Goal: Task Accomplishment & Management: Complete application form

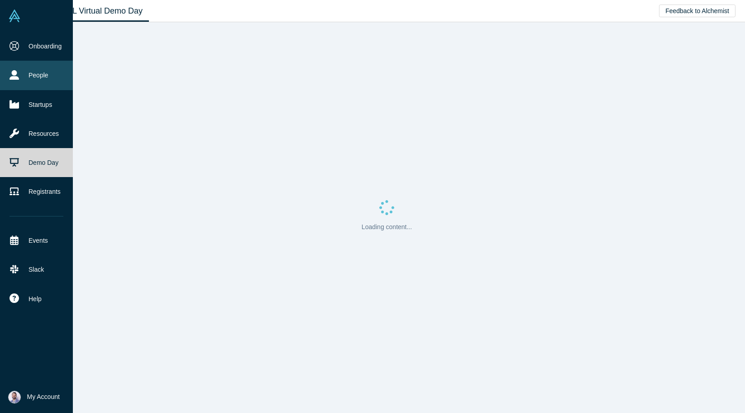
click at [60, 65] on link "People" at bounding box center [36, 75] width 73 height 29
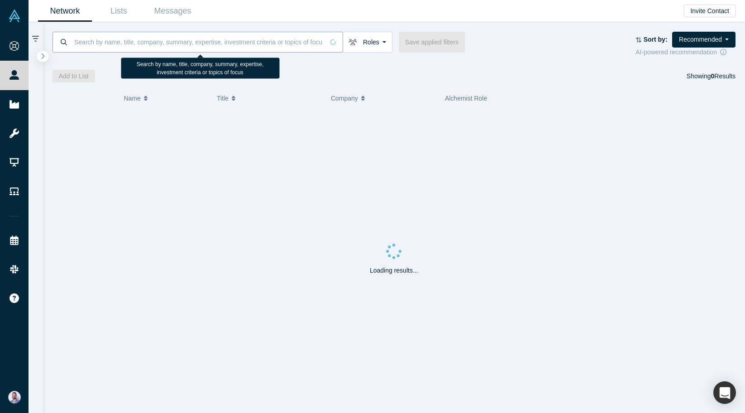
click at [177, 43] on input at bounding box center [198, 41] width 250 height 21
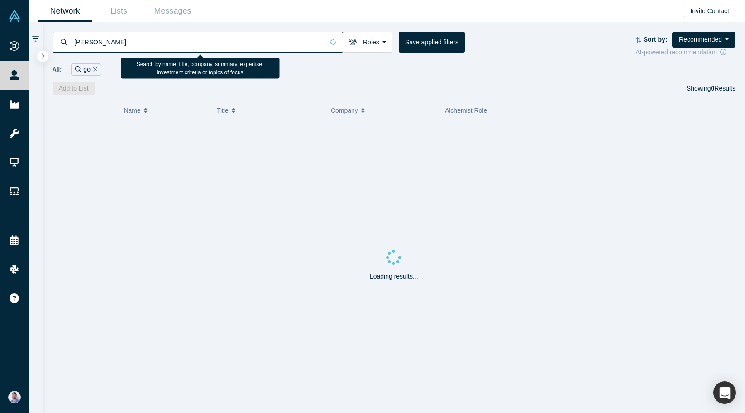
type input "gotam"
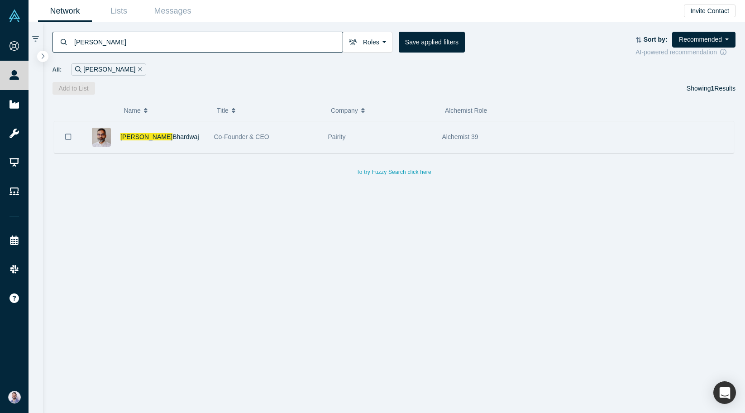
click at [337, 141] on div "Pairity" at bounding box center [380, 136] width 105 height 31
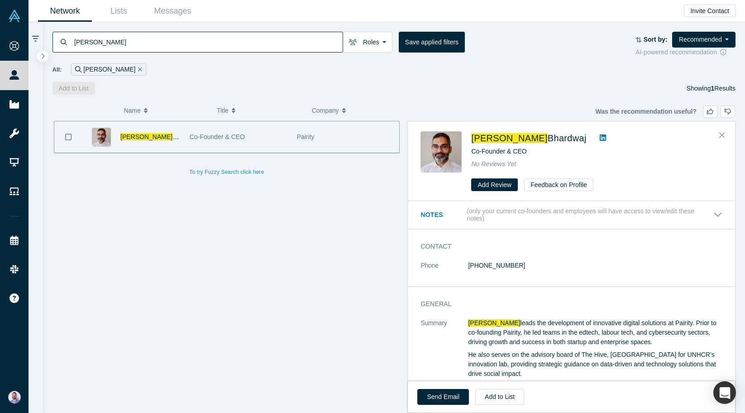
click at [337, 141] on div "Pairity" at bounding box center [346, 136] width 98 height 31
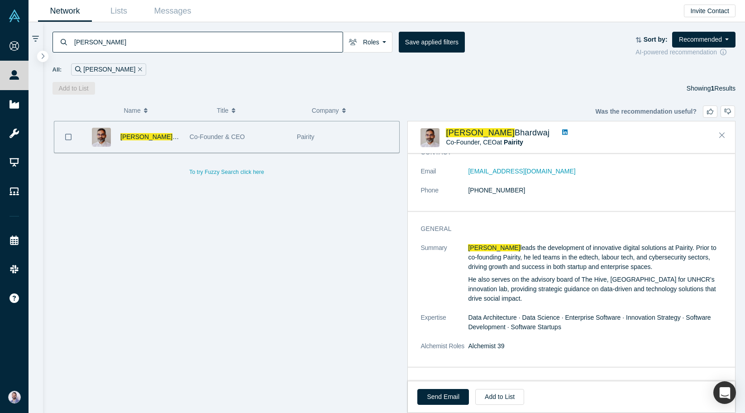
scroll to position [214, 0]
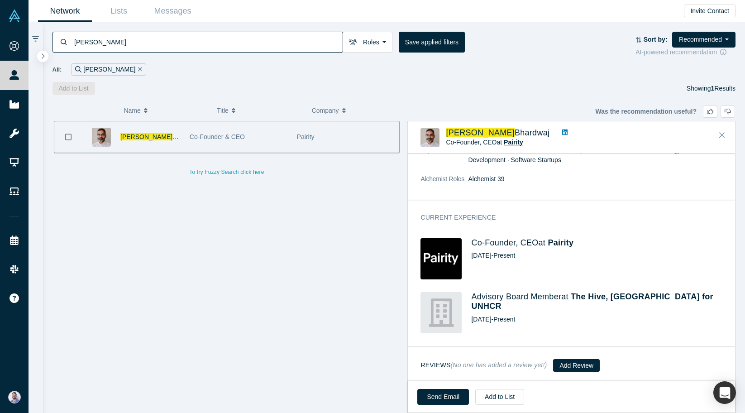
click at [505, 140] on span "Pairity" at bounding box center [513, 142] width 19 height 7
click at [106, 39] on input "gotam" at bounding box center [207, 41] width 269 height 21
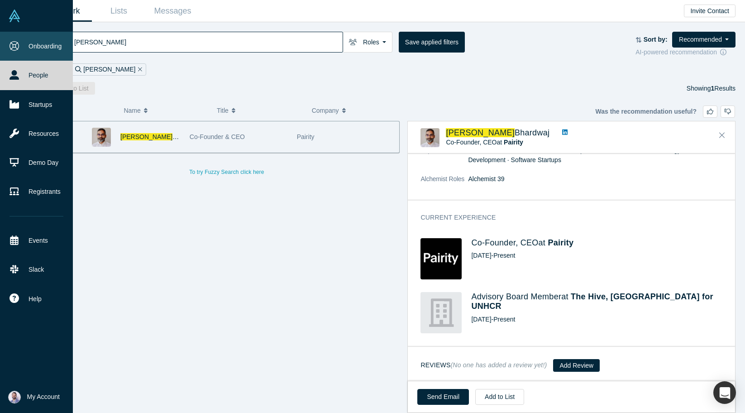
click at [16, 50] on icon at bounding box center [15, 46] width 10 height 10
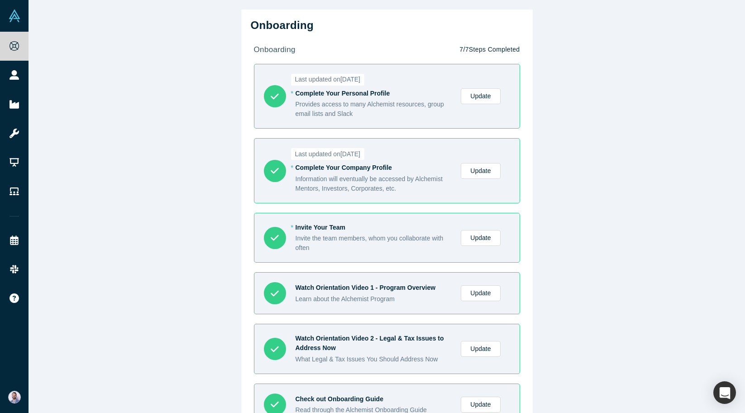
click at [486, 181] on div "Last updated on October 1, 2025 * Complete Your Company Profile Information wil…" at bounding box center [401, 170] width 211 height 45
click at [488, 174] on link "Update" at bounding box center [480, 171] width 39 height 16
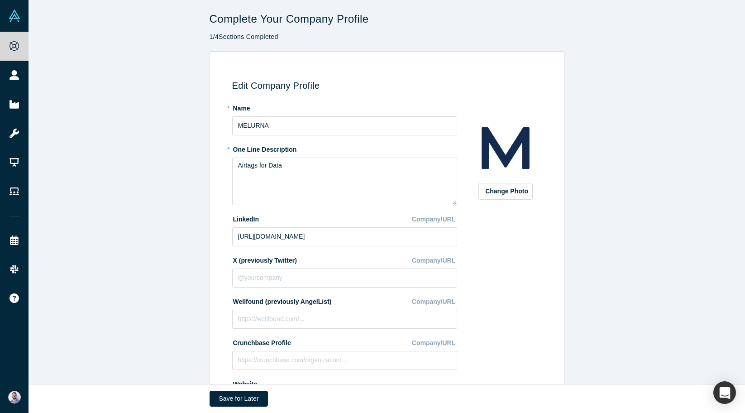
scroll to position [94, 0]
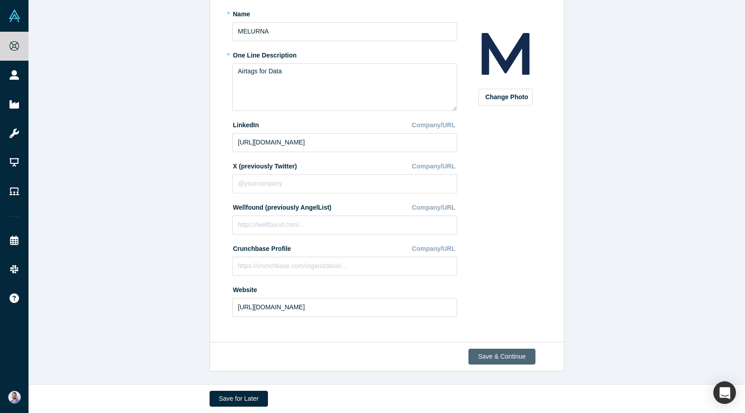
click at [511, 359] on button "Save & Continue" at bounding box center [502, 357] width 67 height 16
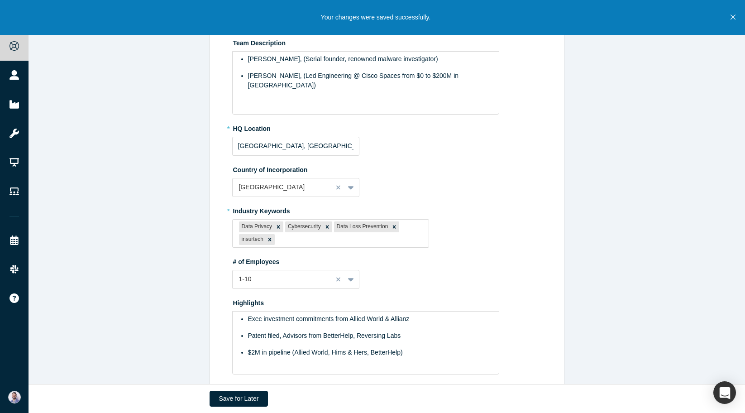
scroll to position [263, 0]
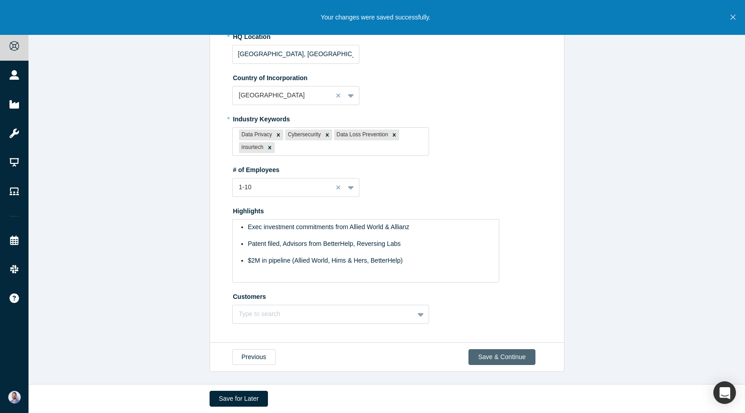
click at [511, 354] on button "Save & Continue" at bounding box center [502, 357] width 67 height 16
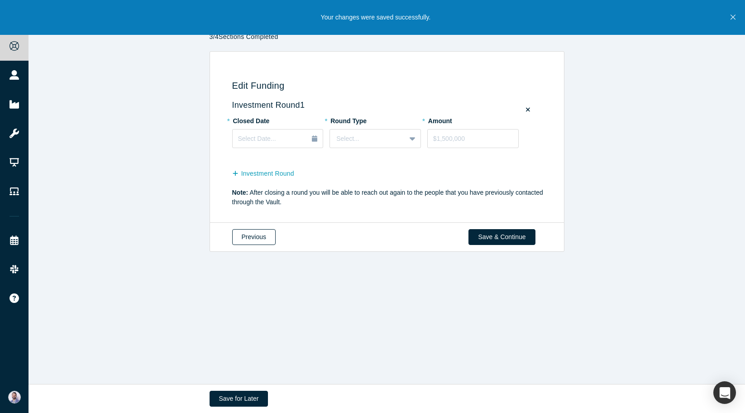
click at [251, 231] on button "Previous" at bounding box center [253, 237] width 43 height 16
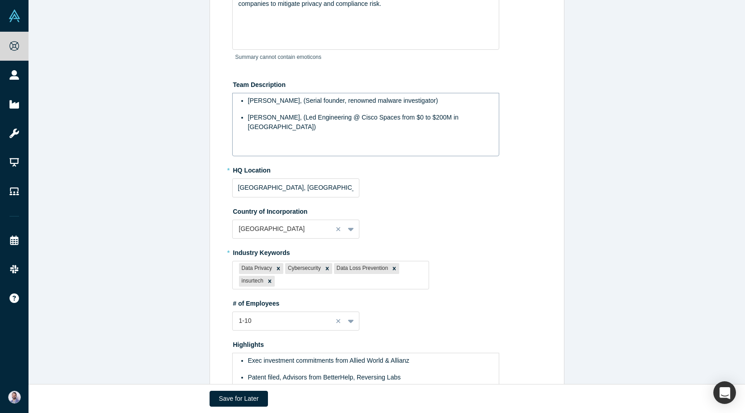
scroll to position [147, 0]
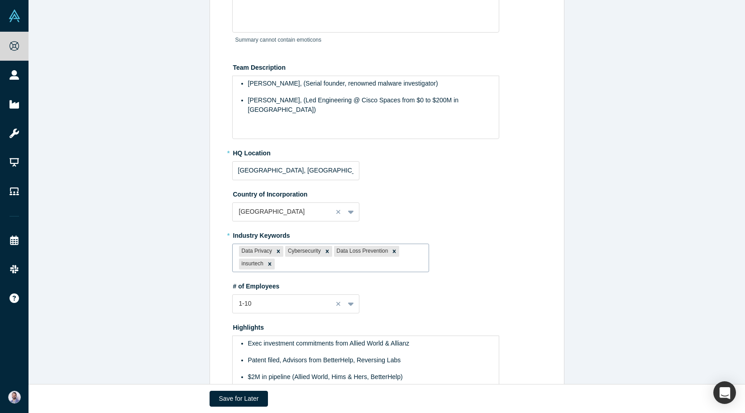
click at [340, 267] on div at bounding box center [350, 264] width 146 height 11
type input "alg"
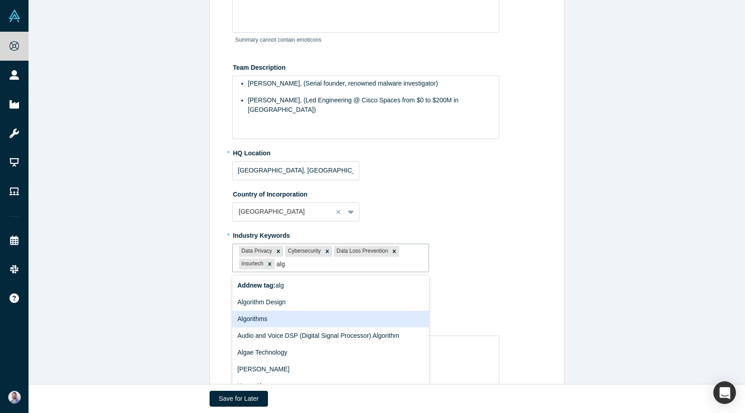
click at [321, 317] on div "Algorithms" at bounding box center [330, 319] width 197 height 17
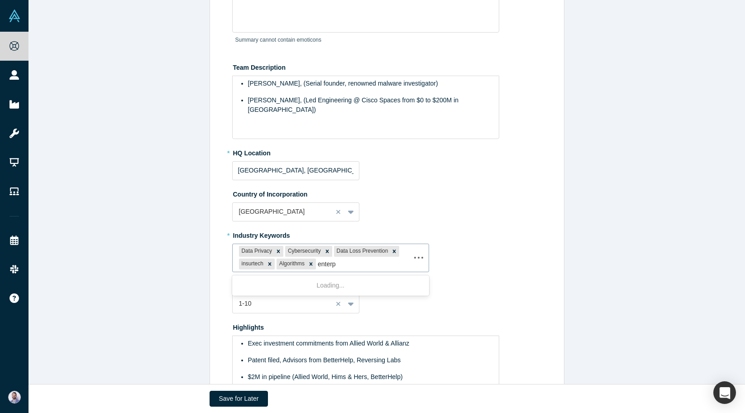
type input "enterpr"
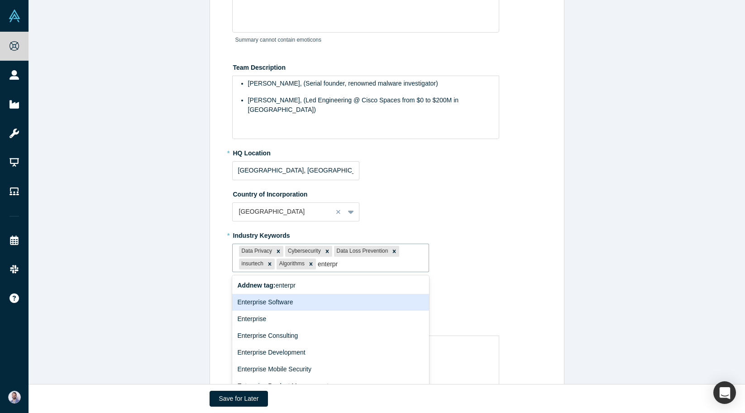
click at [355, 304] on div "Enterprise Software" at bounding box center [330, 302] width 197 height 17
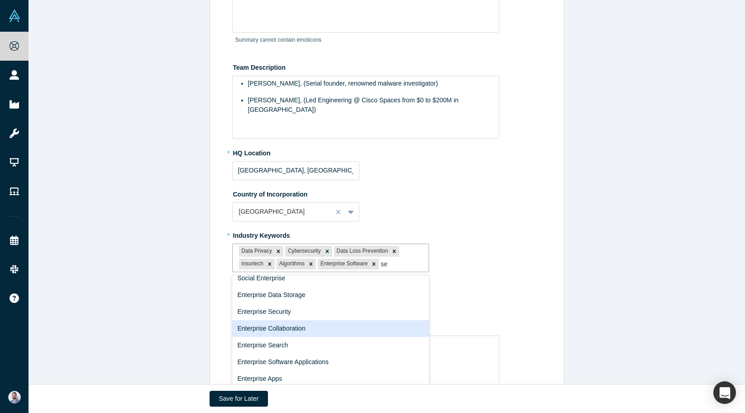
scroll to position [0, 0]
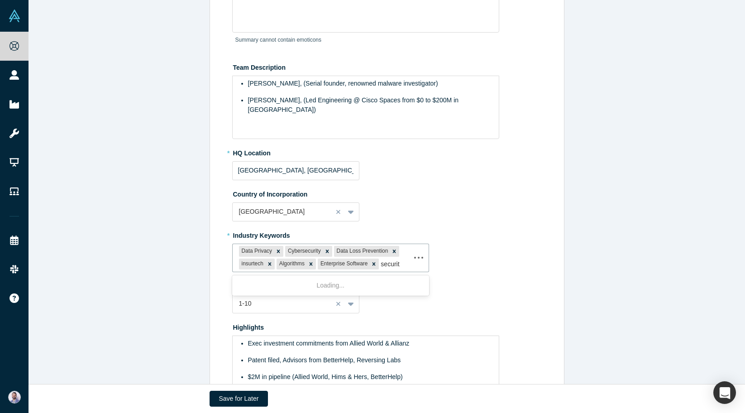
type input "security"
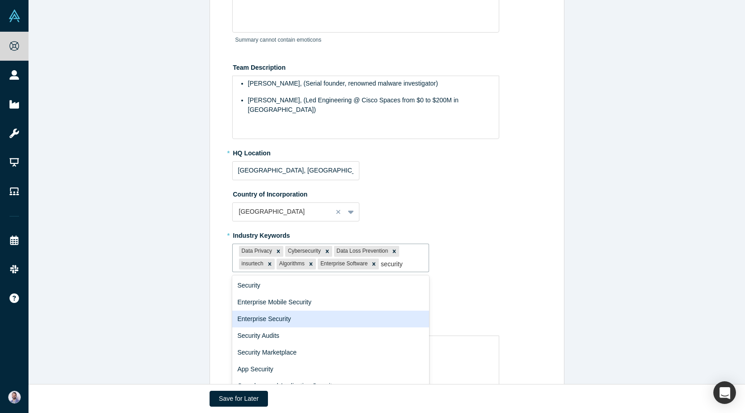
click at [314, 312] on div "Enterprise Security" at bounding box center [330, 319] width 197 height 17
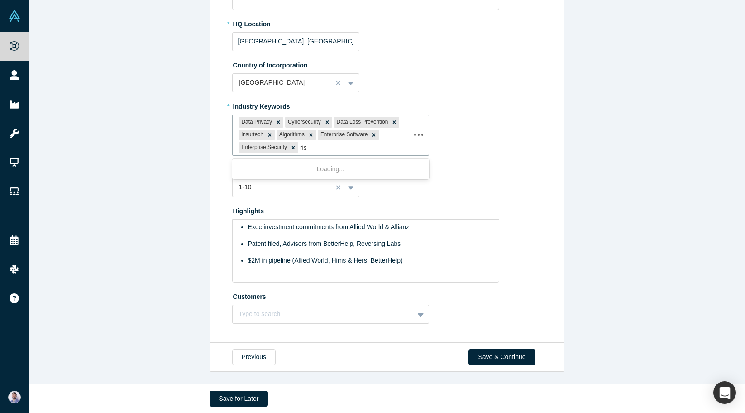
type input "risk"
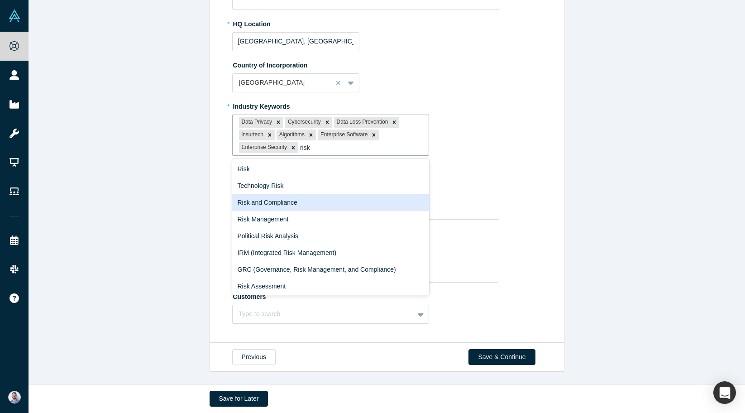
click at [307, 202] on div "Risk and Compliance" at bounding box center [330, 202] width 197 height 17
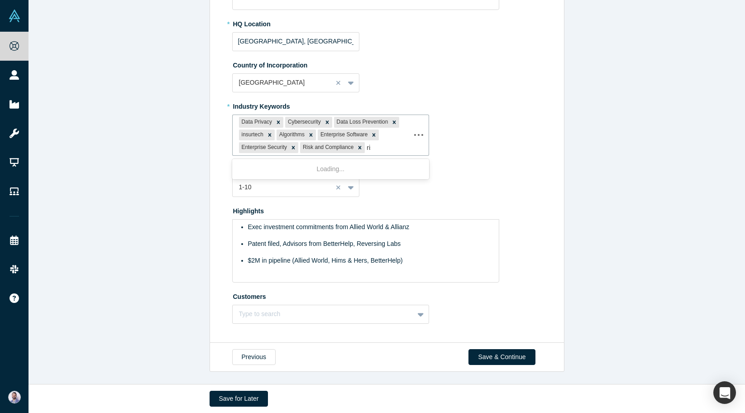
type input "risk"
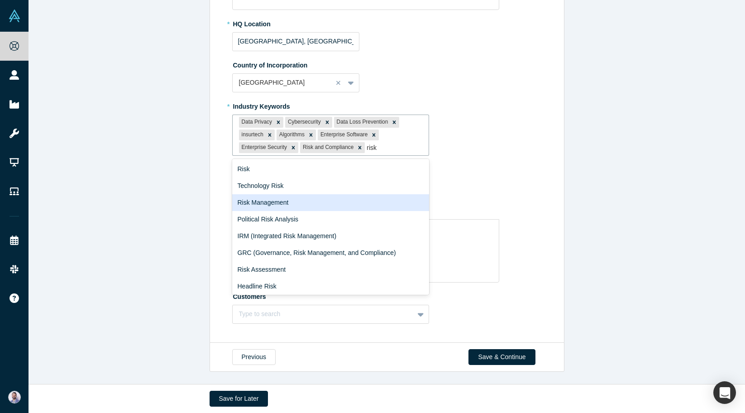
click at [336, 197] on div "Risk Management" at bounding box center [330, 202] width 197 height 17
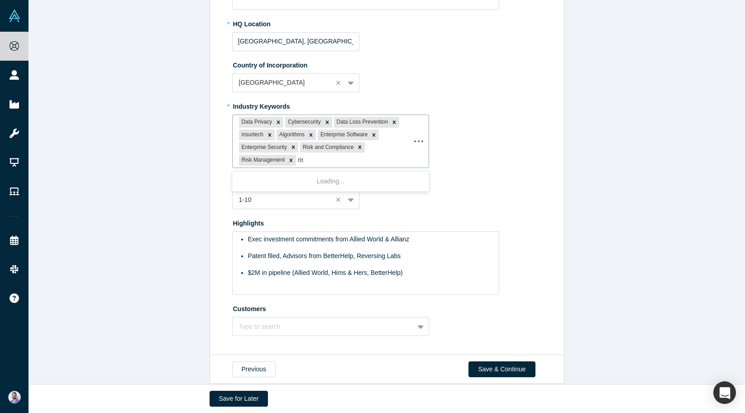
type input "risk"
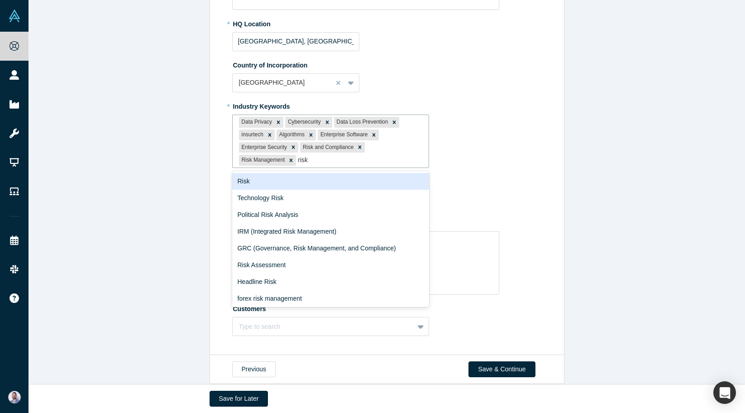
click at [325, 183] on div "Risk" at bounding box center [330, 181] width 197 height 17
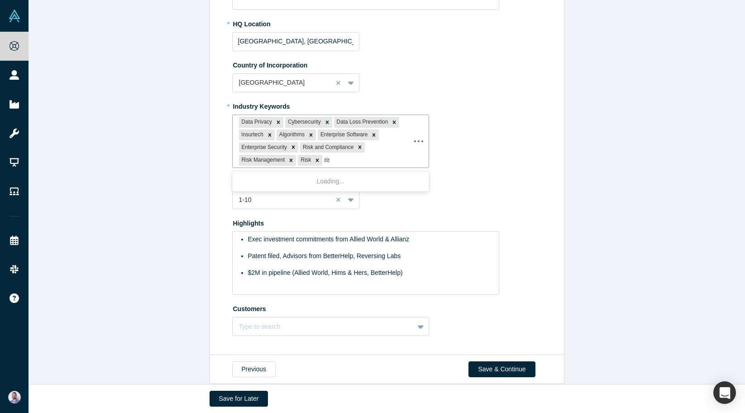
type input "risk"
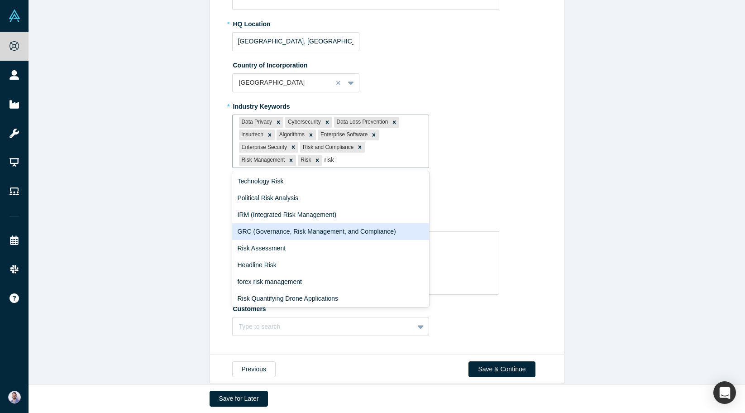
click at [298, 238] on div "GRC (Governance, Risk Management, and Compliance)" at bounding box center [330, 231] width 197 height 17
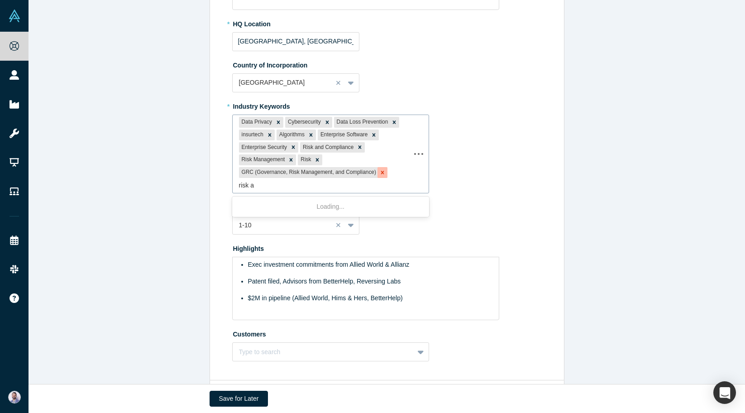
type input "risk as"
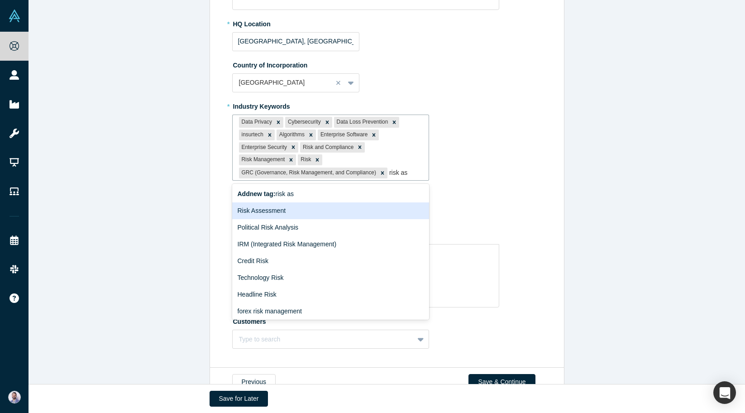
click at [310, 215] on div "Risk Assessment" at bounding box center [330, 210] width 197 height 17
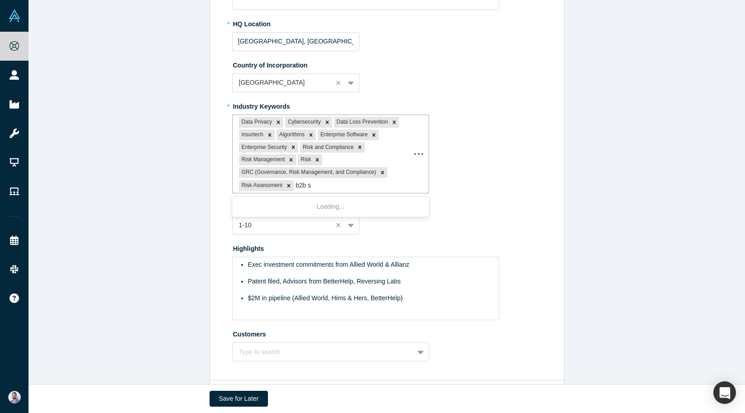
type input "b2b sa"
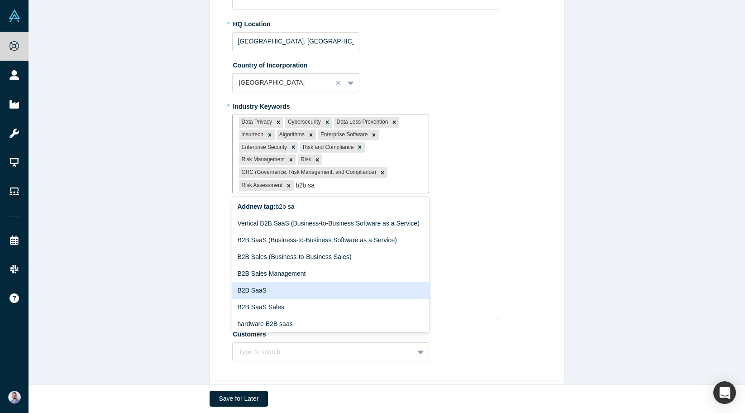
click at [337, 289] on div "B2B SaaS" at bounding box center [330, 290] width 197 height 17
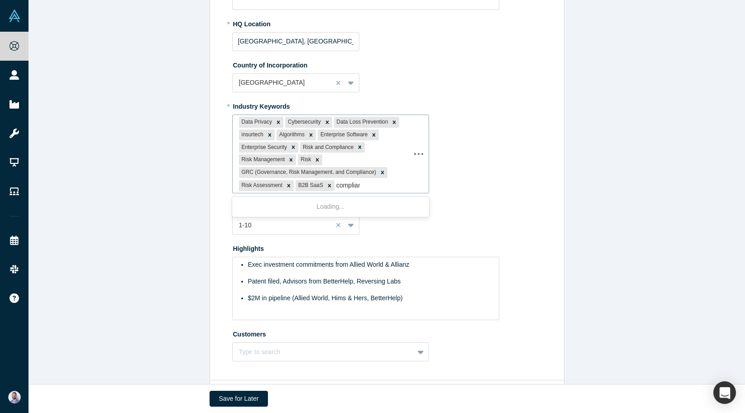
type input "compliance"
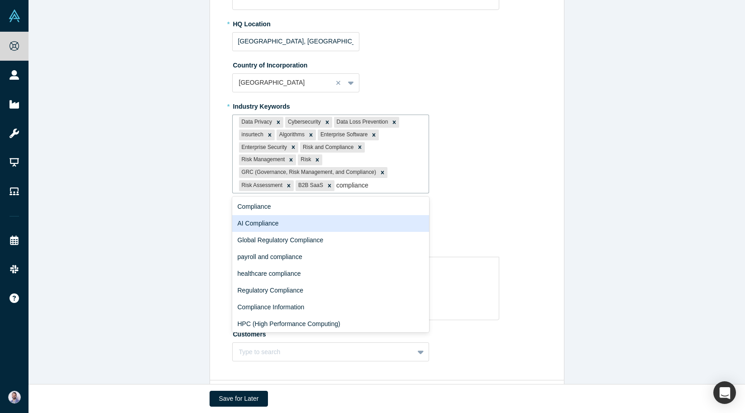
click at [326, 226] on div "AI Compliance" at bounding box center [330, 223] width 197 height 17
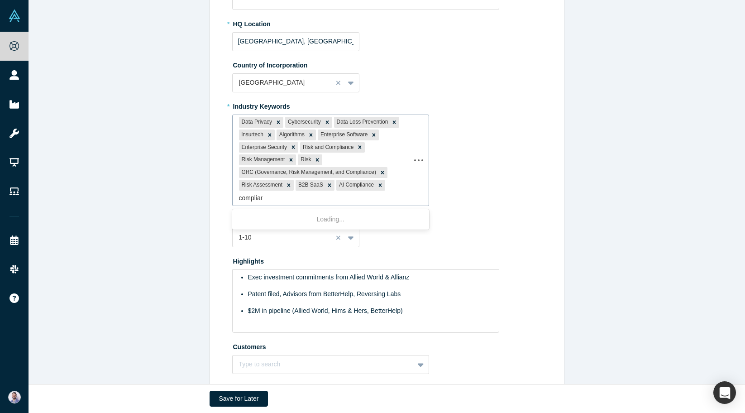
type input "compliance"
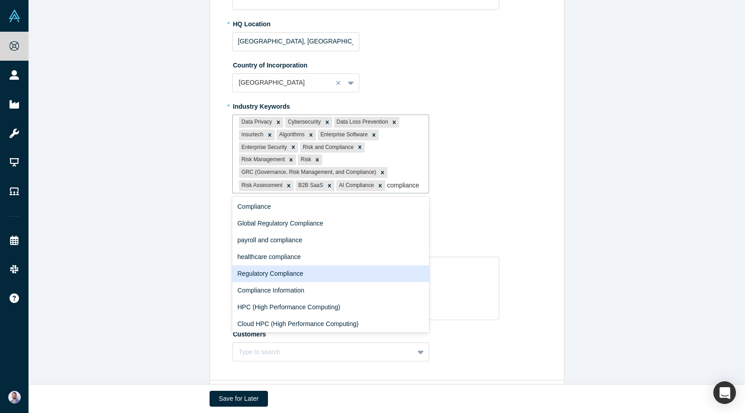
click at [326, 275] on div "Regulatory Compliance" at bounding box center [330, 273] width 197 height 17
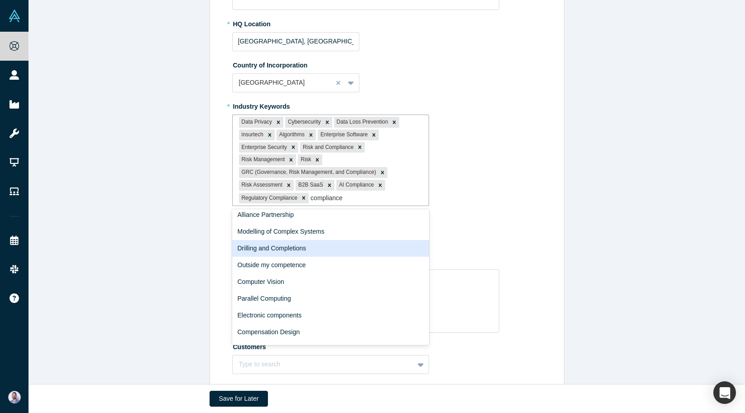
scroll to position [327, 0]
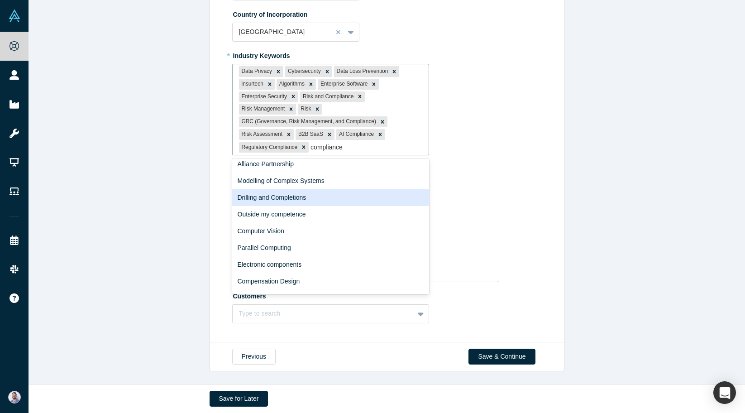
type input "compliance"
click at [496, 347] on div "Previous Save & Continue" at bounding box center [387, 356] width 355 height 29
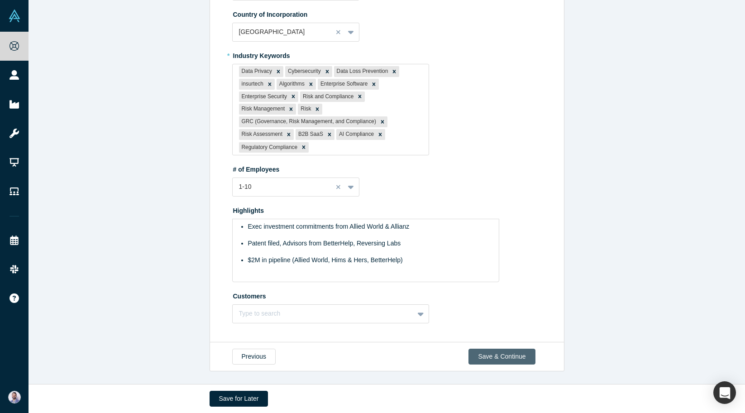
click at [496, 354] on button "Save & Continue" at bounding box center [502, 357] width 67 height 16
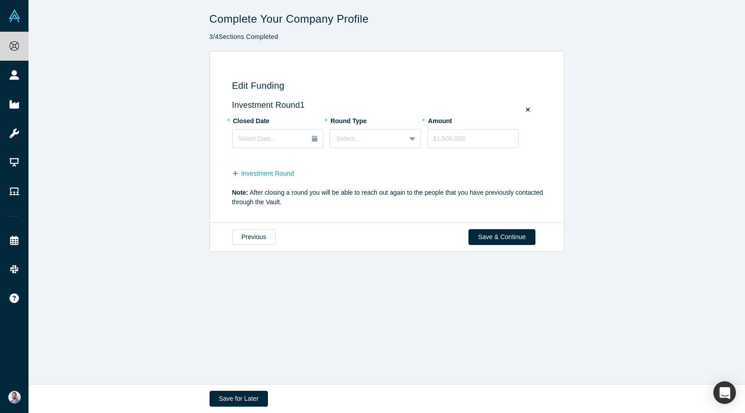
scroll to position [0, 0]
drag, startPoint x: 525, startPoint y: 210, endPoint x: 523, endPoint y: 223, distance: 13.7
click at [525, 216] on div "Edit Funding Investment Round 1 * Closed Date Select Date... * Round Type Selec…" at bounding box center [385, 140] width 345 height 153
click at [522, 225] on div "Previous Save & Continue" at bounding box center [387, 236] width 355 height 29
click at [518, 230] on button "Save & Continue" at bounding box center [502, 237] width 67 height 16
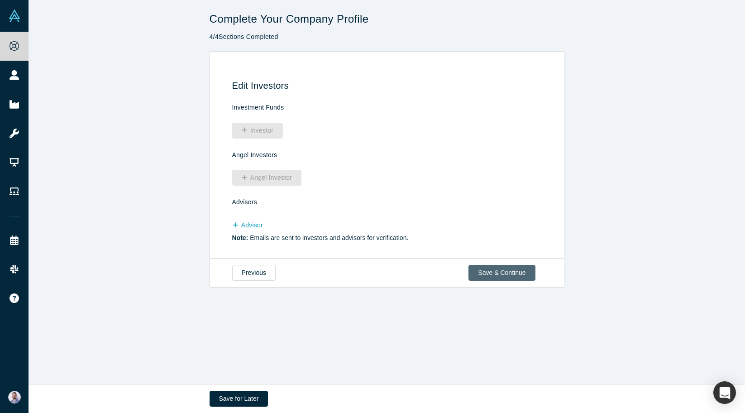
click at [500, 269] on button "Save & Continue" at bounding box center [502, 273] width 67 height 16
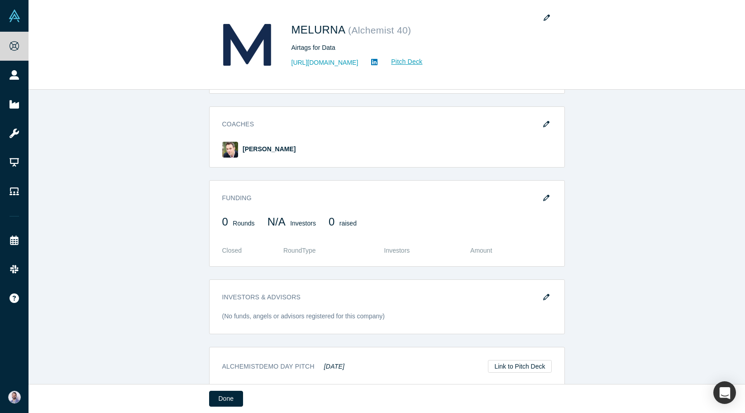
scroll to position [723, 0]
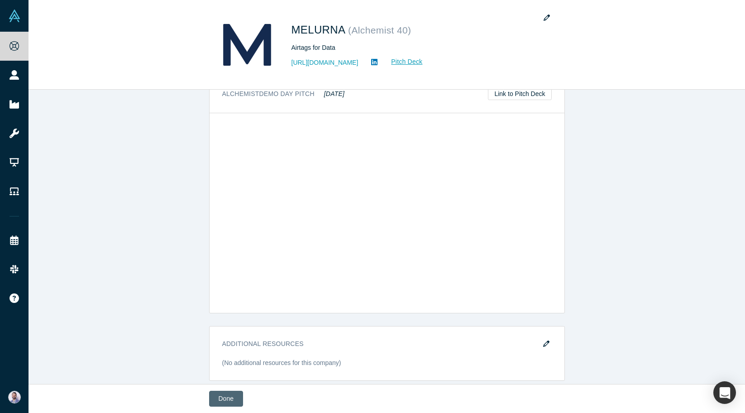
click at [232, 391] on button "Done" at bounding box center [226, 399] width 34 height 16
click at [222, 404] on button "Done" at bounding box center [226, 399] width 34 height 16
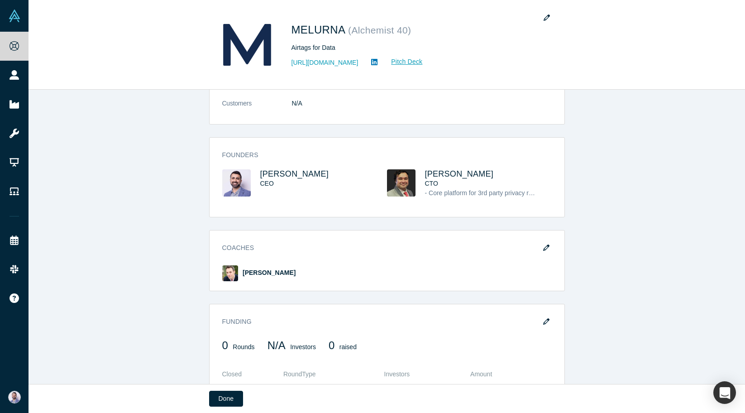
scroll to position [0, 0]
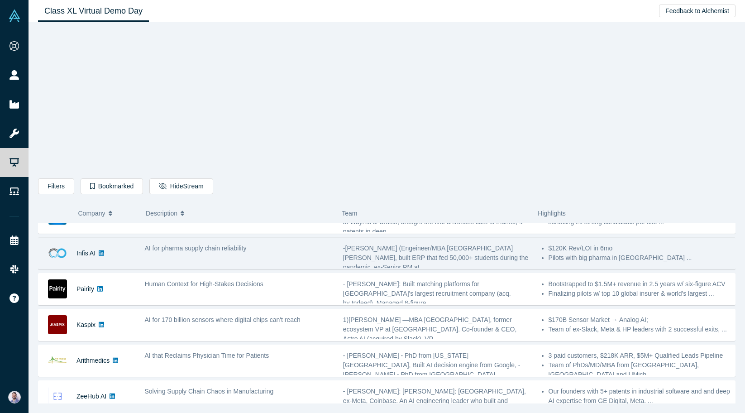
scroll to position [162, 0]
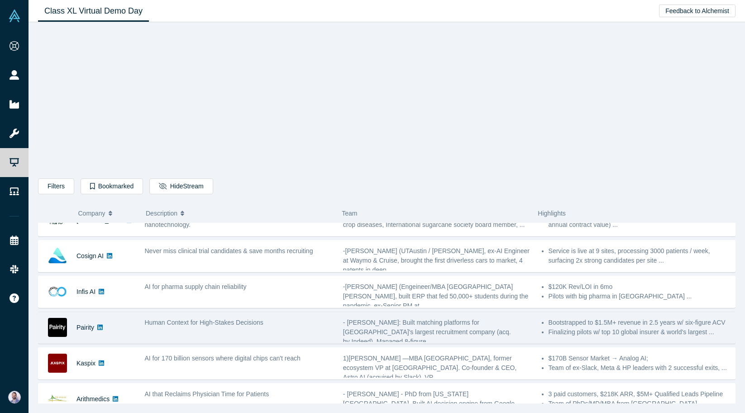
click at [63, 326] on img at bounding box center [57, 327] width 19 height 19
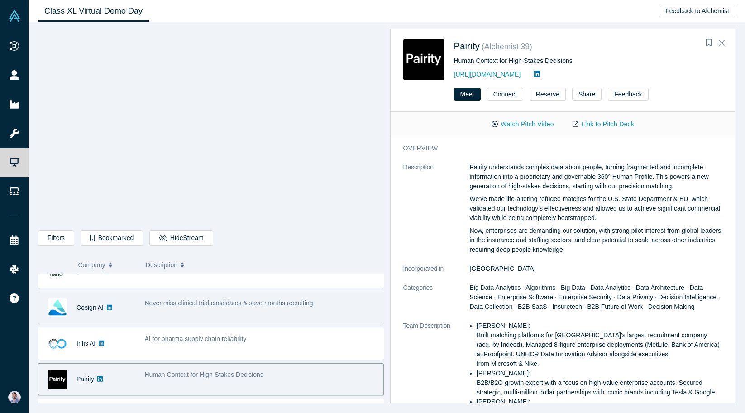
scroll to position [0, 0]
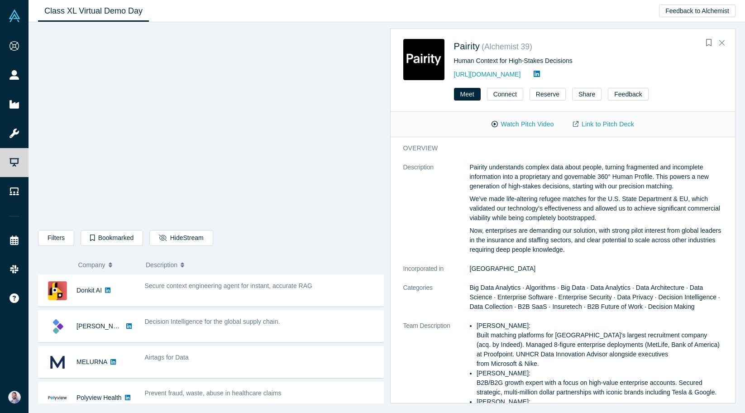
click at [385, 231] on div "Pairity ( Alchemist 39 ) Human Context for High-Stakes Decisions https://pairit…" at bounding box center [560, 216] width 352 height 375
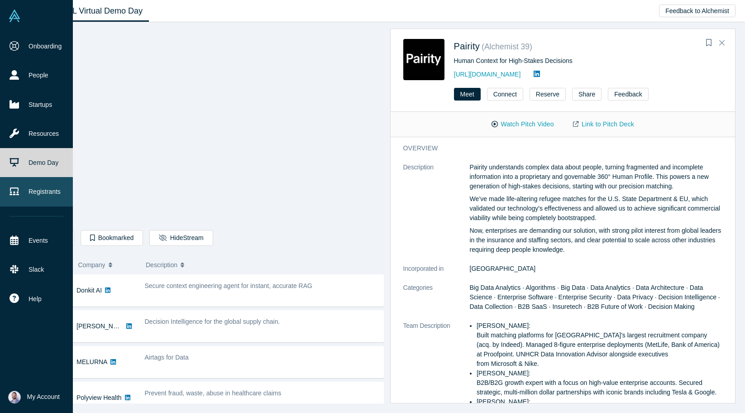
click at [51, 180] on link "Registrants" at bounding box center [36, 191] width 73 height 29
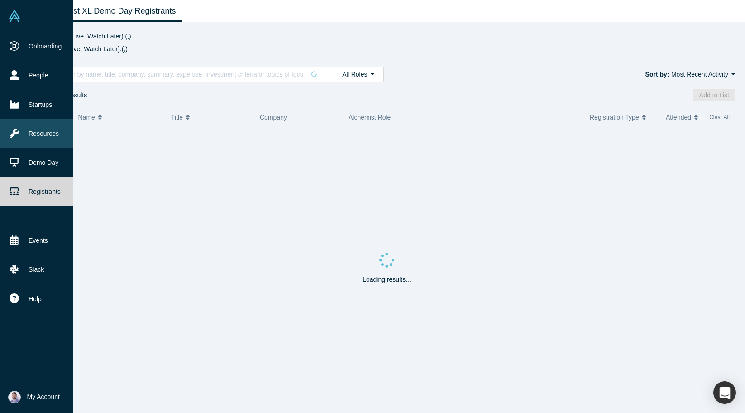
click at [60, 131] on link "Resources" at bounding box center [36, 133] width 73 height 29
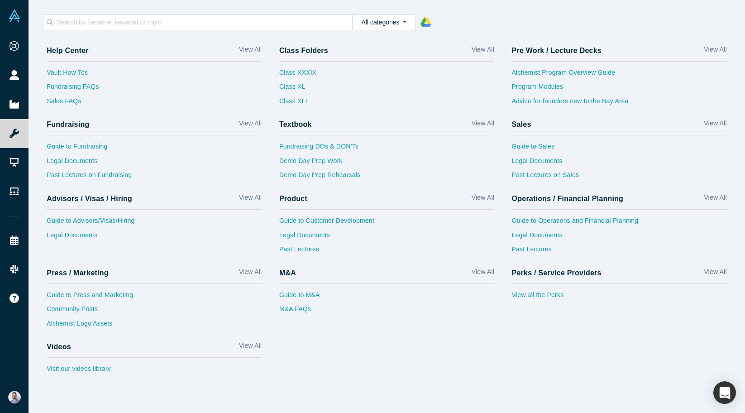
click at [263, 122] on div "Fundraising View All Guide to Fundraising Legal Documents Past Lectures on Fund…" at bounding box center [154, 151] width 233 height 74
click at [256, 122] on link "View All" at bounding box center [250, 125] width 23 height 13
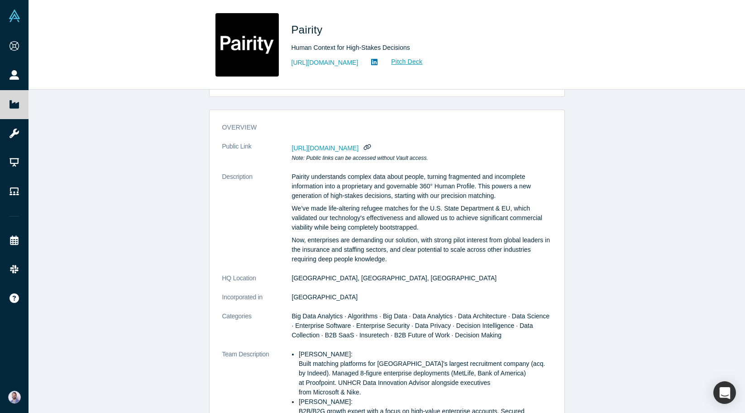
scroll to position [173, 0]
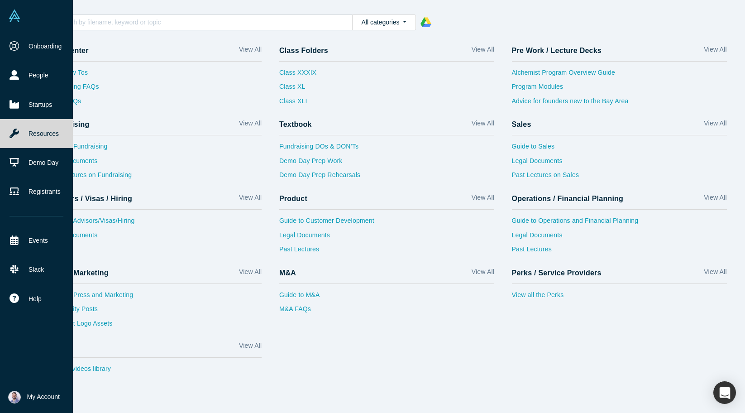
click at [17, 12] on img at bounding box center [14, 16] width 13 height 13
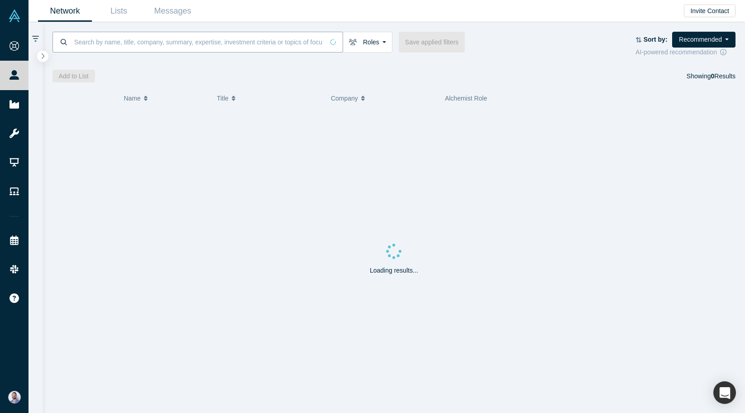
click at [120, 34] on input at bounding box center [198, 41] width 250 height 21
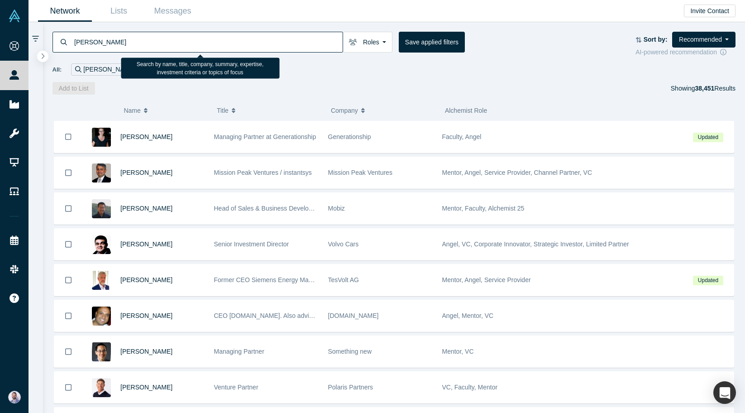
type input "[PERSON_NAME]"
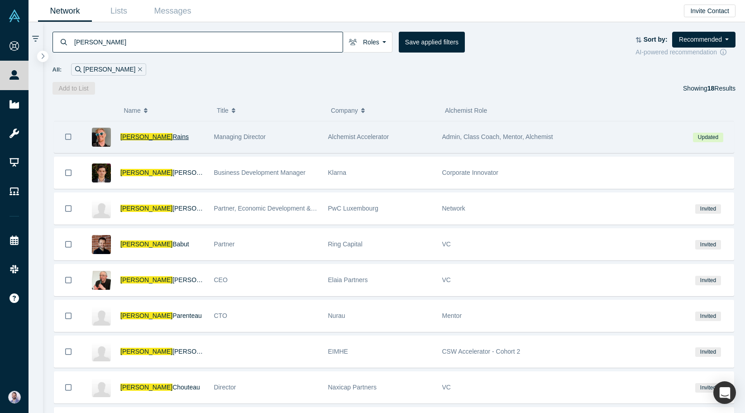
click at [134, 138] on span "[PERSON_NAME]" at bounding box center [146, 136] width 52 height 7
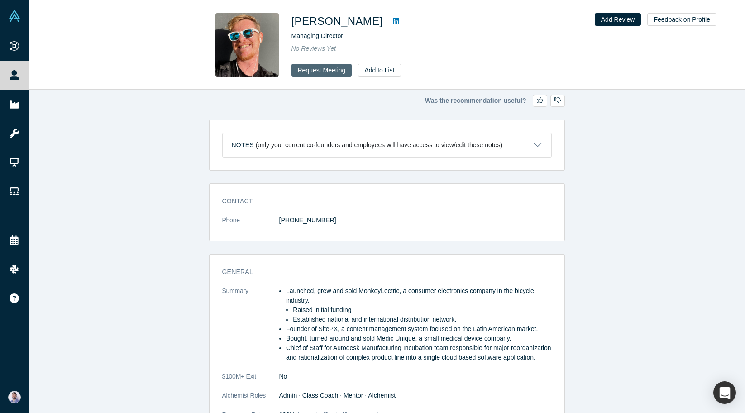
click at [329, 70] on button "Request Meeting" at bounding box center [322, 70] width 61 height 13
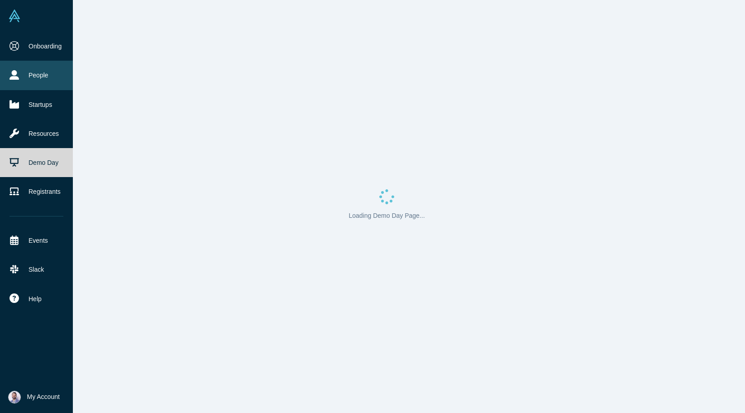
click at [19, 75] on link "People" at bounding box center [36, 75] width 73 height 29
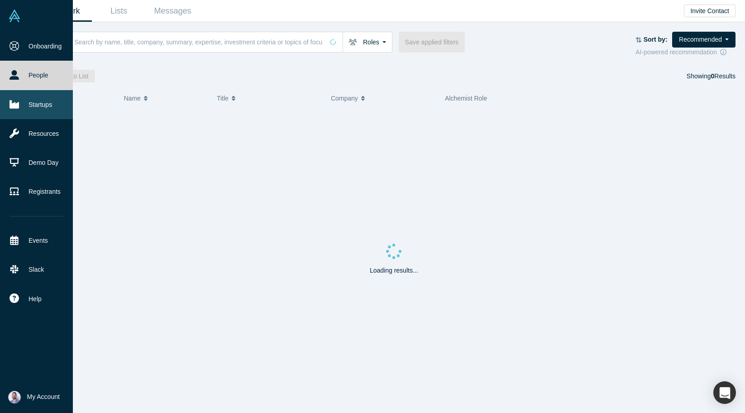
click at [22, 96] on link "Startups" at bounding box center [36, 104] width 73 height 29
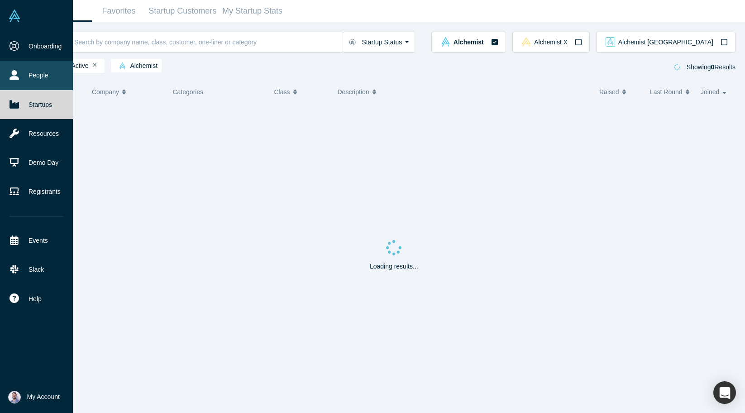
click at [44, 85] on link "People" at bounding box center [36, 75] width 73 height 29
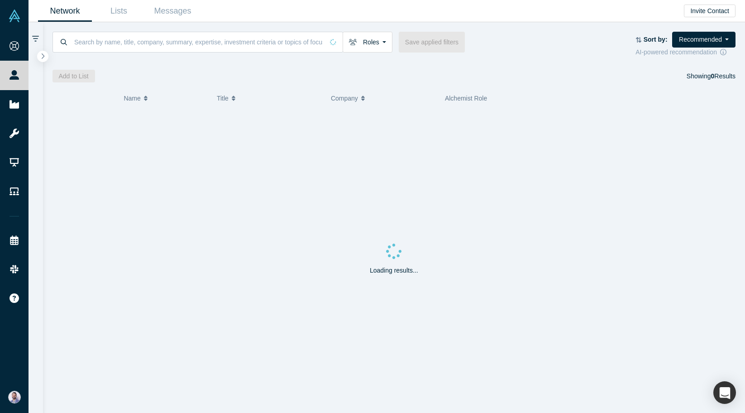
click at [33, 116] on div at bounding box center [36, 217] width 14 height 391
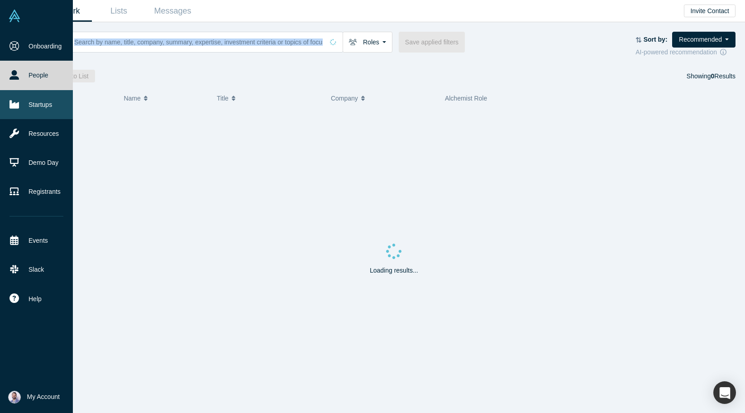
click at [27, 107] on link "Startups" at bounding box center [36, 104] width 73 height 29
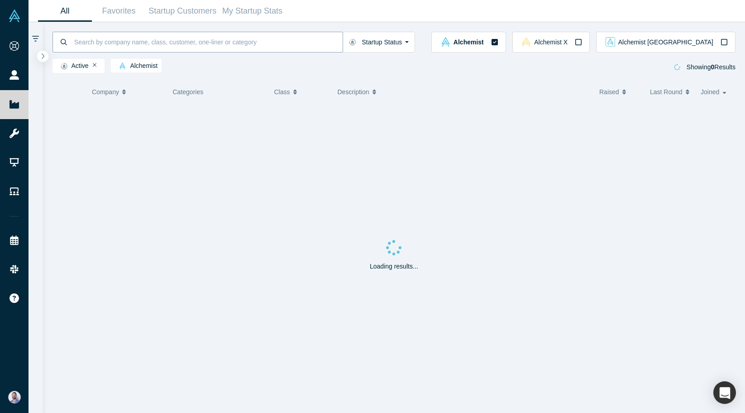
click at [125, 48] on input at bounding box center [207, 41] width 269 height 21
type input "melurna"
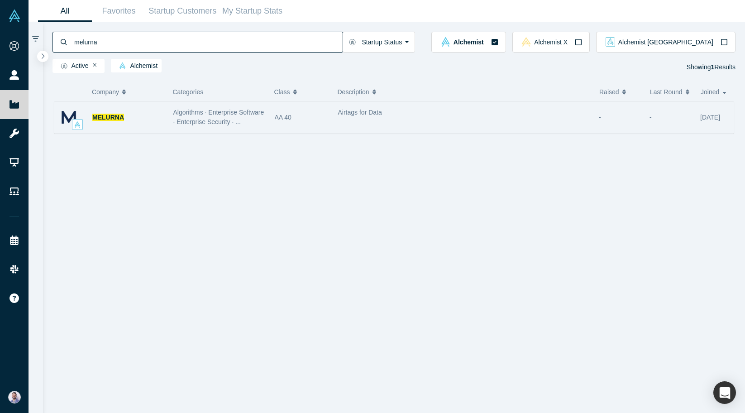
click at [225, 116] on div "Algorithms · Enterprise Software · Enterprise Security · ..." at bounding box center [219, 117] width 92 height 19
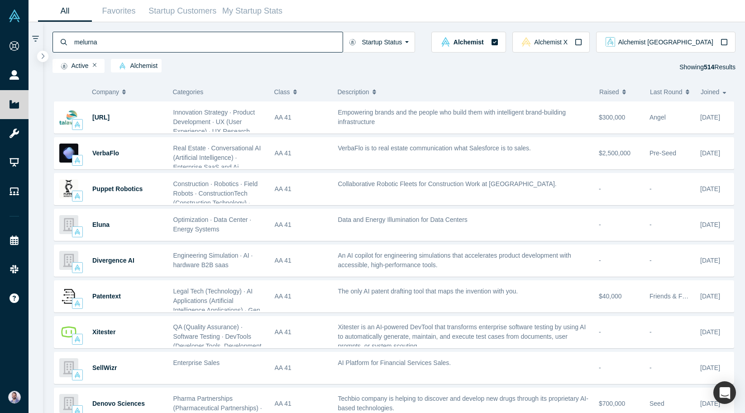
click at [208, 37] on input "melurna" at bounding box center [207, 41] width 269 height 21
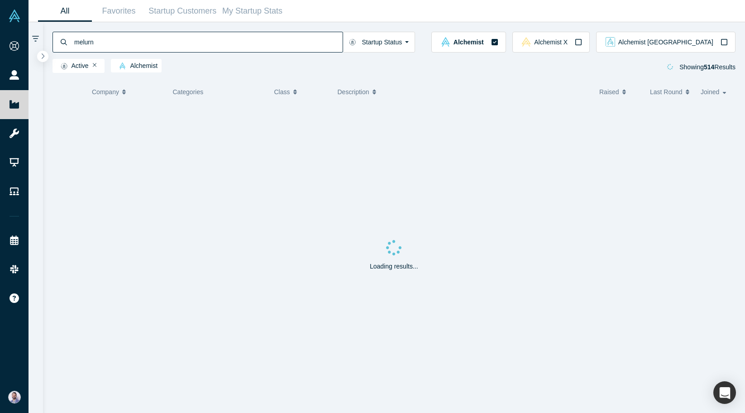
type input "melurna"
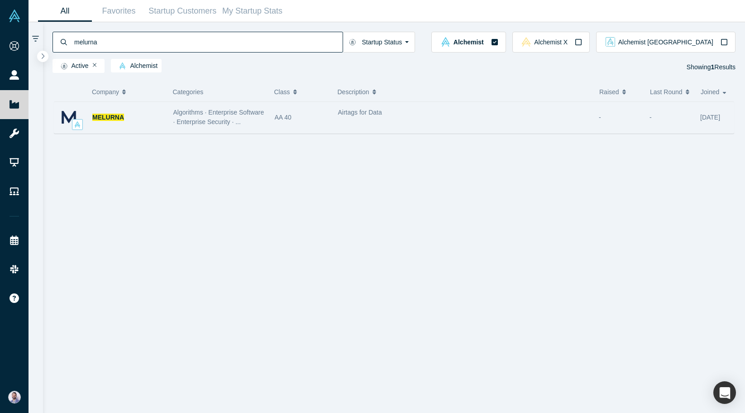
click at [142, 121] on div "MELURNA" at bounding box center [128, 117] width 72 height 31
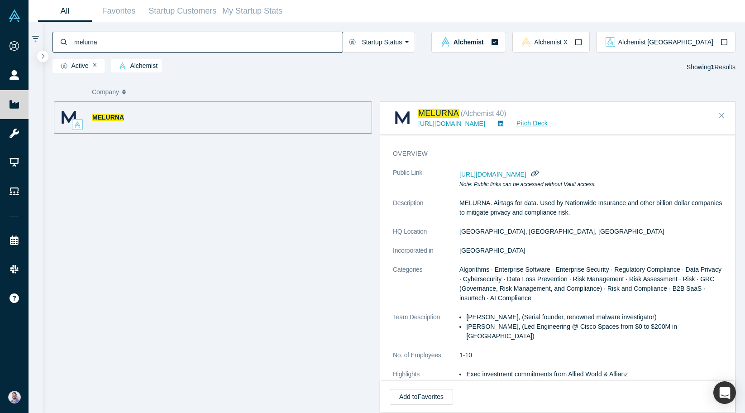
scroll to position [48, 0]
